Goal: Task Accomplishment & Management: Use online tool/utility

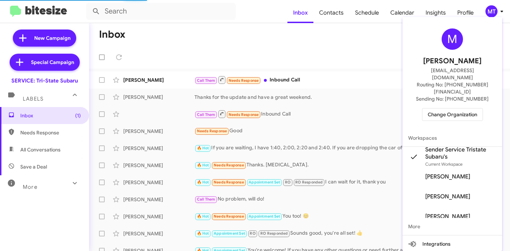
click at [456, 109] on span "Change Organization" at bounding box center [453, 115] width 50 height 12
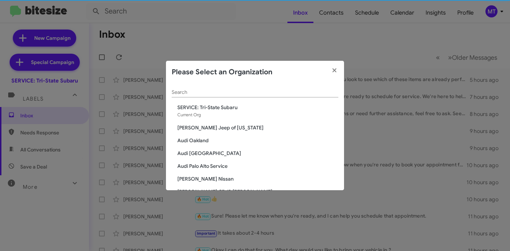
click at [229, 87] on div "Search" at bounding box center [255, 91] width 167 height 14
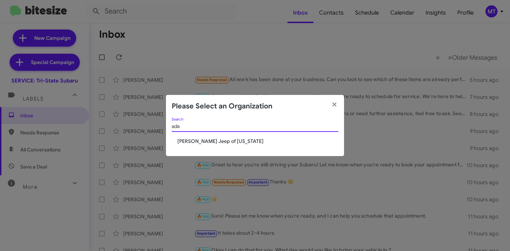
type input "ada"
click at [208, 140] on span "[PERSON_NAME] Jeep of [US_STATE]" at bounding box center [257, 141] width 161 height 7
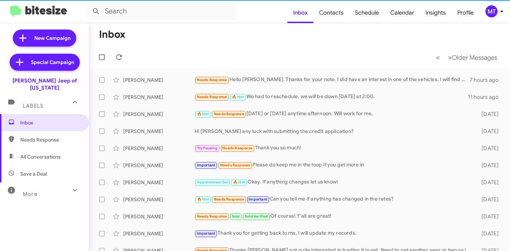
click at [499, 15] on icon at bounding box center [502, 11] width 9 height 9
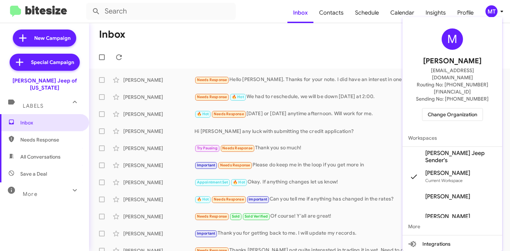
click at [449, 150] on span "[PERSON_NAME] Jeep Sender's" at bounding box center [460, 157] width 71 height 14
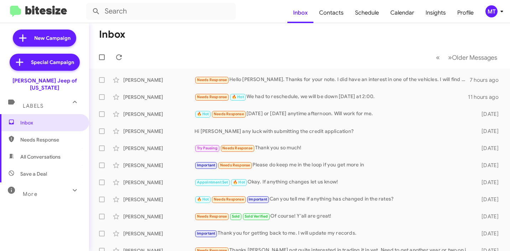
click at [502, 16] on span "MT" at bounding box center [495, 11] width 21 height 12
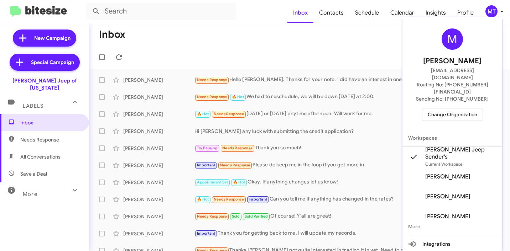
click at [502, 16] on div at bounding box center [255, 125] width 510 height 251
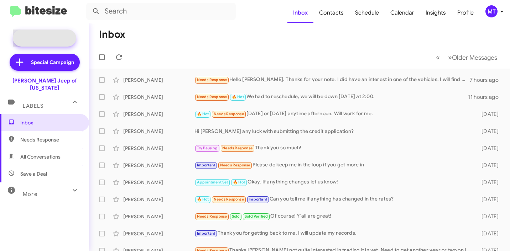
click at [54, 37] on span "New Campaign" at bounding box center [52, 38] width 36 height 7
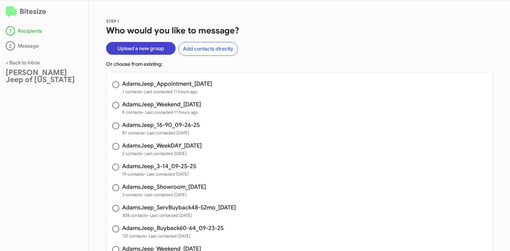
click at [129, 50] on span "Upload a new group" at bounding box center [141, 48] width 47 height 13
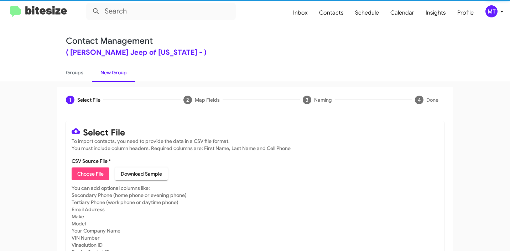
click at [94, 173] on span "Choose File" at bounding box center [90, 174] width 26 height 13
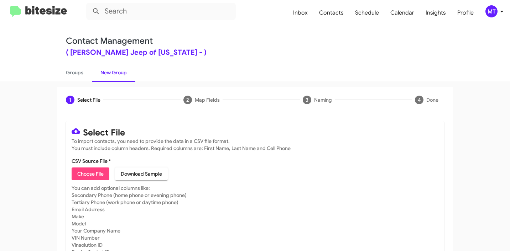
type input "AdamsJeep_Buyback36-40_09-30-25"
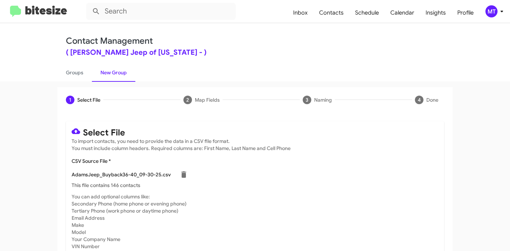
click at [499, 12] on icon at bounding box center [502, 11] width 9 height 9
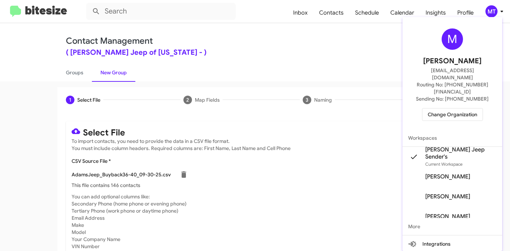
click at [301, 162] on div at bounding box center [255, 125] width 510 height 251
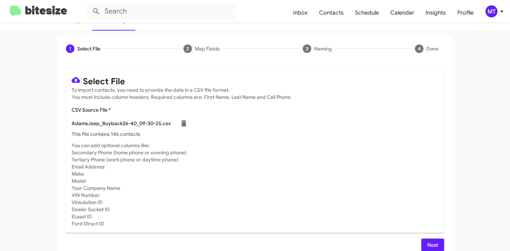
scroll to position [60, 0]
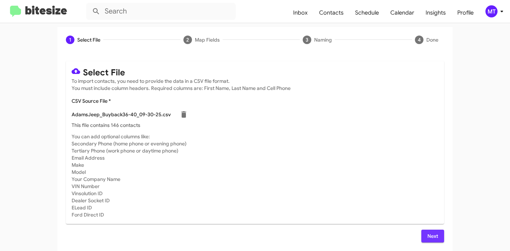
click at [428, 235] on span "Next" at bounding box center [432, 236] width 11 height 13
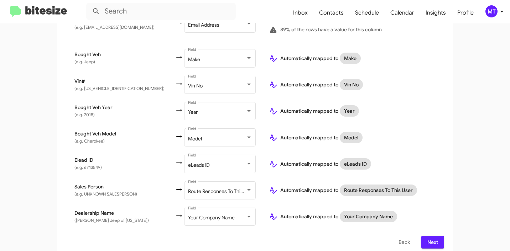
scroll to position [339, 0]
click at [434, 236] on span "Next" at bounding box center [432, 242] width 11 height 13
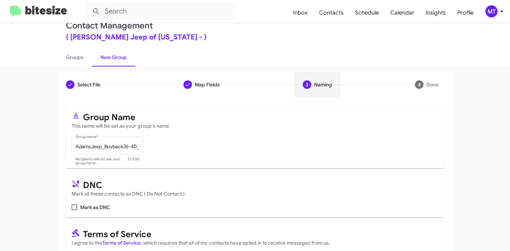
scroll to position [63, 0]
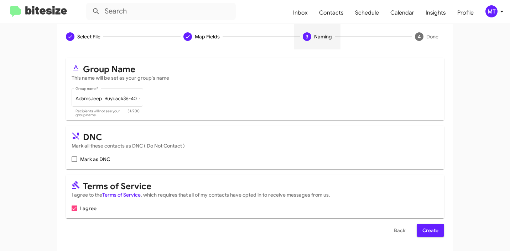
click at [437, 234] on button "Create" at bounding box center [430, 230] width 27 height 13
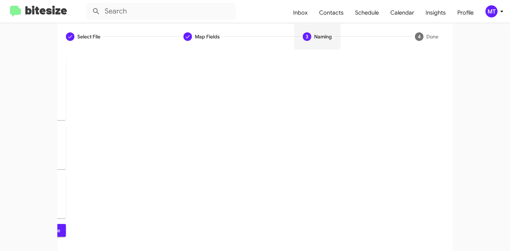
scroll to position [0, 0]
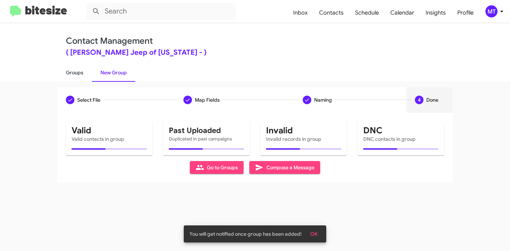
click at [78, 74] on link "Groups" at bounding box center [74, 72] width 35 height 19
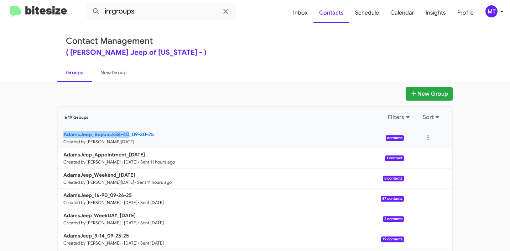
drag, startPoint x: 52, startPoint y: 135, endPoint x: 126, endPoint y: 134, distance: 74.8
click at [126, 134] on div "New Group 649 Groups Filters Sort AdamsJeep_Buyback36-40_09-30-25 Created by Ma…" at bounding box center [255, 218] width 406 height 263
copy b "AdamsJeep_Buyback36-40"
click at [158, 12] on input "in:groups" at bounding box center [161, 11] width 150 height 17
paste input "AdamsJeep_Buyback36-40"
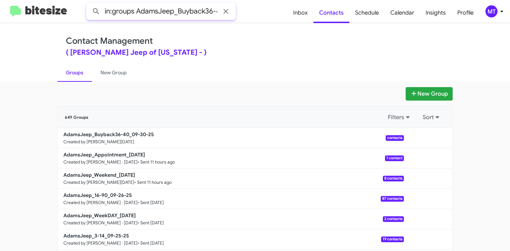
scroll to position [0, 7]
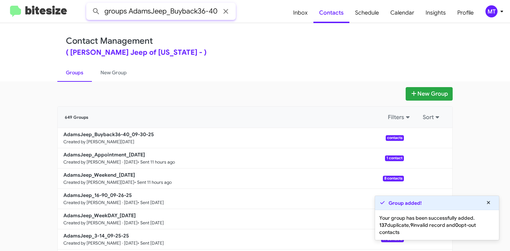
type input "in:groups AdamsJeep_Buyback36-40"
click at [89, 4] on button at bounding box center [96, 11] width 14 height 14
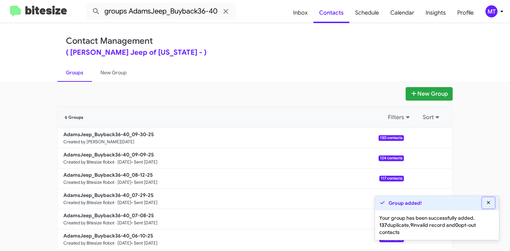
click at [489, 202] on icon at bounding box center [488, 203] width 6 height 5
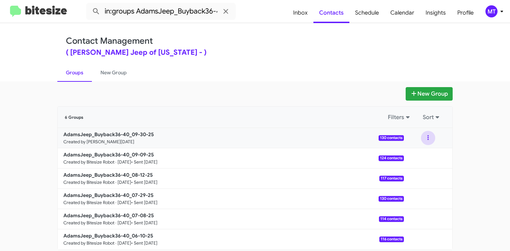
click at [426, 138] on button at bounding box center [428, 138] width 14 height 14
click at [412, 154] on button "View contacts" at bounding box center [406, 157] width 57 height 17
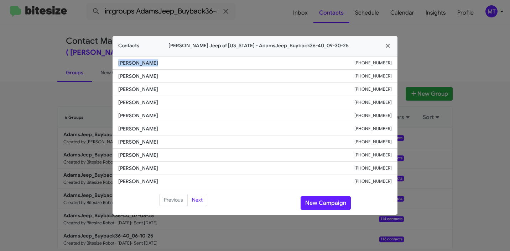
drag, startPoint x: 156, startPoint y: 63, endPoint x: 109, endPoint y: 61, distance: 47.1
click at [109, 61] on modal-container "Contacts Adams Jeep of Maryland - AdamsJeep_Buyback36-40_09-30-25 Emilia Aliaga…" at bounding box center [255, 125] width 510 height 251
copy span "Emilia Aliaga"
click at [385, 46] on icon "button" at bounding box center [388, 46] width 8 height 6
click at [433, 34] on modal-container "Contacts Adams Jeep of Maryland - AdamsJeep_Buyback36-40_09-30-25 Emilia Aliaga…" at bounding box center [255, 125] width 510 height 251
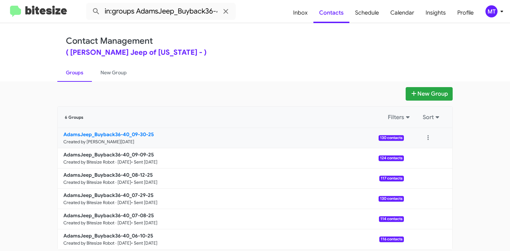
click at [106, 137] on b "AdamsJeep_Buyback36-40_09-30-25" at bounding box center [108, 134] width 90 height 6
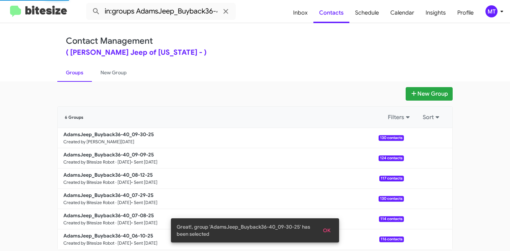
click at [77, 73] on link "Groups" at bounding box center [74, 72] width 35 height 19
type input "in:groups"
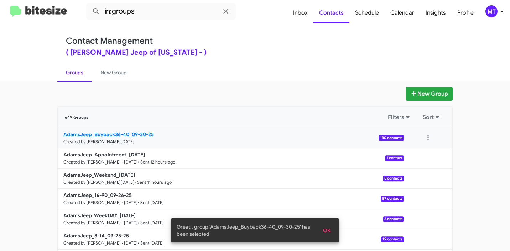
click at [99, 134] on b "AdamsJeep_Buyback36-40_09-30-25" at bounding box center [108, 134] width 90 height 6
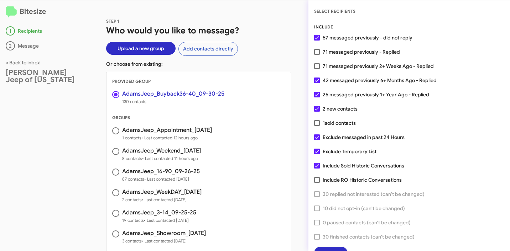
scroll to position [18, 0]
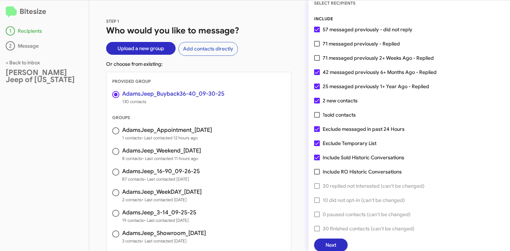
click at [338, 241] on button "Next" at bounding box center [330, 245] width 33 height 13
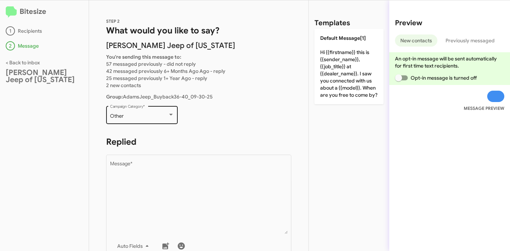
click at [141, 112] on div "Other Campaign Category *" at bounding box center [142, 115] width 64 height 20
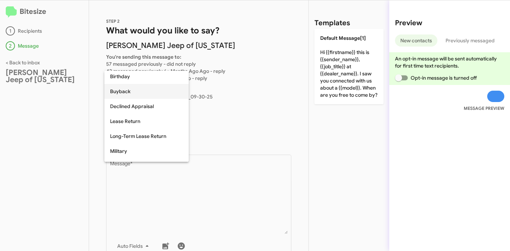
scroll to position [61, 0]
click at [123, 91] on span "Buyback" at bounding box center [146, 91] width 73 height 15
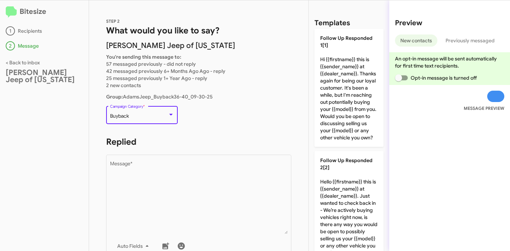
scroll to position [15, 0]
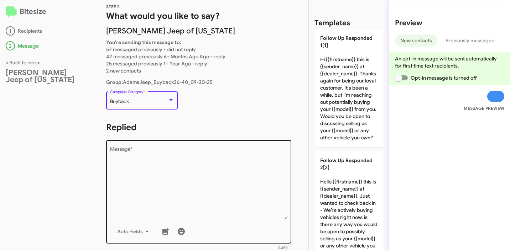
click at [191, 163] on textarea "Message *" at bounding box center [199, 183] width 178 height 73
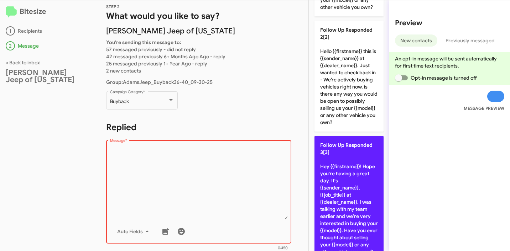
scroll to position [200, 0]
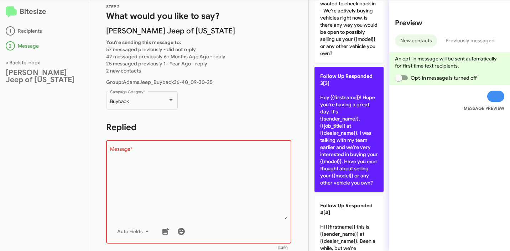
click at [347, 136] on p "Follow Up Responded 3[3] Hey {{firstname}}! Hope you're having a great day. It'…" at bounding box center [348, 129] width 69 height 125
type textarea "Hey {{firstname}}! Hope you're having a great day. It's {{sender_name}}, {{job_…"
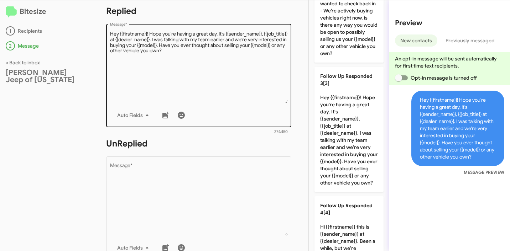
scroll to position [218, 0]
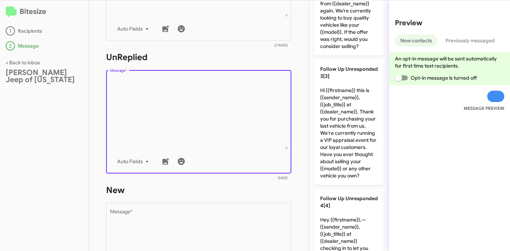
click at [196, 120] on textarea "Message *" at bounding box center [199, 113] width 178 height 73
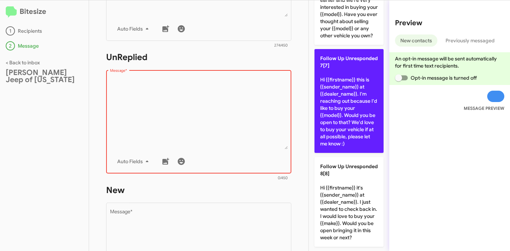
scroll to position [772, 0]
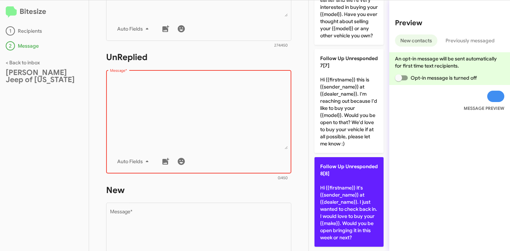
click at [362, 175] on span "Follow Up Unresponded 8[8]" at bounding box center [349, 170] width 58 height 14
type textarea "Hi {{firstname}} it's {{sender_name}} at {{dealer_name}}. I just wanted to chec…"
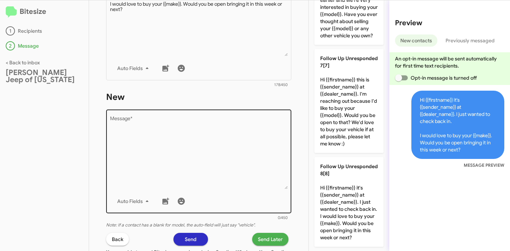
scroll to position [409, 0]
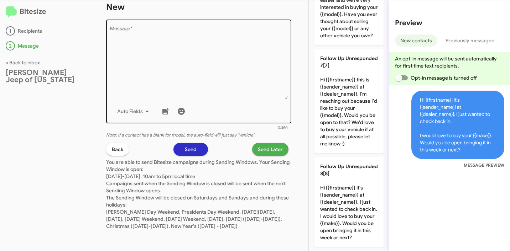
click at [201, 76] on textarea "Message *" at bounding box center [199, 63] width 178 height 73
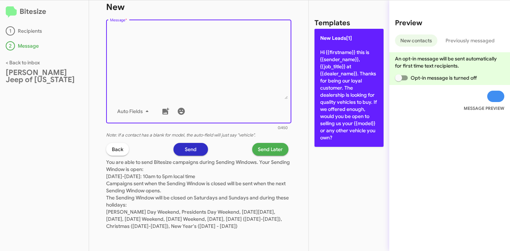
click at [355, 101] on p "New Leads[1] Hi {{firstname}} this is {{sender_name}}, {{job_title}} at {{deale…" at bounding box center [348, 88] width 69 height 118
type textarea "Hi {{firstname}} this is {{sender_name}}, {{job_title}} at {{dealer_name}}. Tha…"
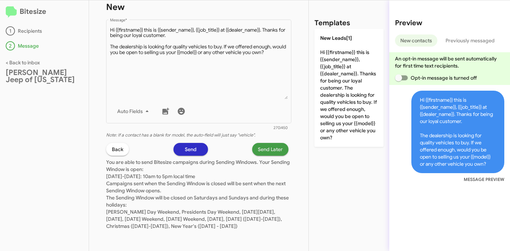
click at [266, 145] on span "Send Later" at bounding box center [270, 149] width 25 height 13
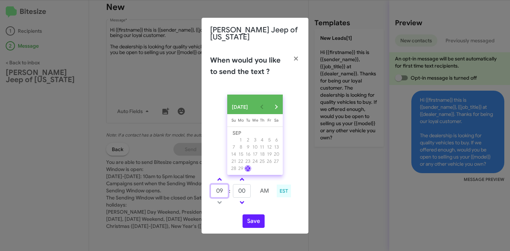
drag, startPoint x: 223, startPoint y: 188, endPoint x: 199, endPoint y: 189, distance: 23.5
click at [199, 189] on modal-container "Adams Jeep of Maryland When would you like to send the text ? SEP 2025 Sunday S…" at bounding box center [255, 125] width 510 height 251
type input "11"
drag, startPoint x: 245, startPoint y: 191, endPoint x: 219, endPoint y: 191, distance: 25.7
click at [219, 191] on tr "11 : 00 AM" at bounding box center [242, 191] width 64 height 14
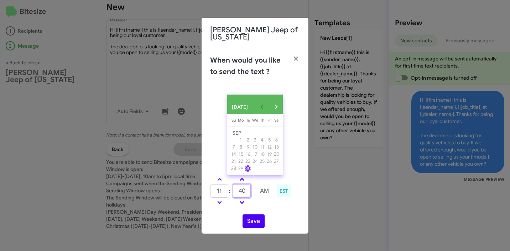
type input "40"
click at [252, 218] on button "Save" at bounding box center [254, 222] width 22 height 14
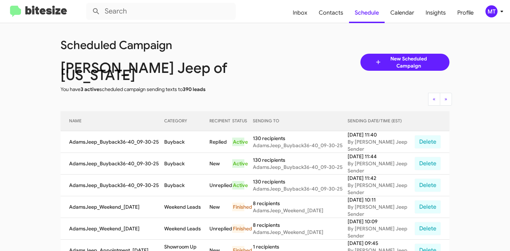
click at [504, 13] on icon at bounding box center [502, 11] width 9 height 9
